Goal: Obtain resource: Obtain resource

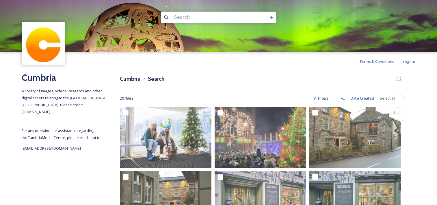
scroll to position [2822, 0]
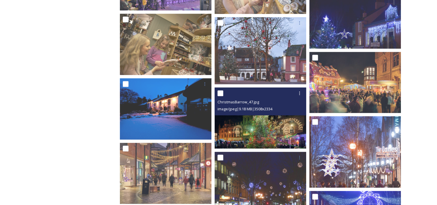
click at [263, 108] on span "image/jpeg | 9.18 MB | 3508 x 2334" at bounding box center [245, 108] width 55 height 5
click at [253, 125] on img at bounding box center [261, 117] width 92 height 61
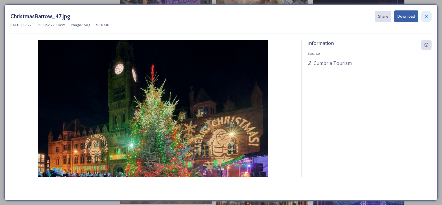
click at [425, 16] on icon at bounding box center [426, 16] width 5 height 5
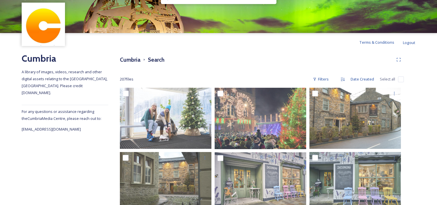
scroll to position [18, 0]
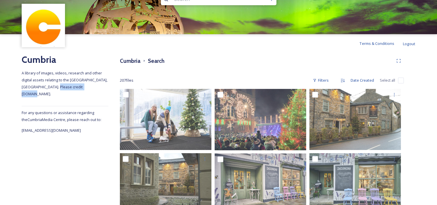
drag, startPoint x: 61, startPoint y: 88, endPoint x: 95, endPoint y: 87, distance: 33.8
click at [95, 87] on span "A library of images, videos, research and other digital assets relating to the …" at bounding box center [65, 83] width 87 height 26
drag, startPoint x: 95, startPoint y: 87, endPoint x: 86, endPoint y: 86, distance: 9.3
copy span "[DOMAIN_NAME]"
